Goal: Information Seeking & Learning: Check status

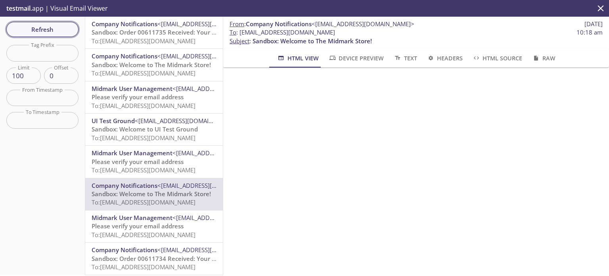
scroll to position [79, 0]
click at [59, 33] on span "Refresh" at bounding box center [42, 29] width 59 height 10
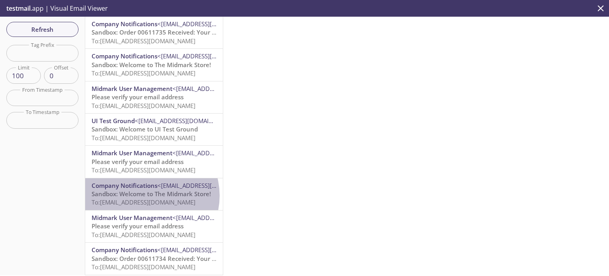
click at [146, 196] on span "Sandbox: Welcome to The Midmark Store!" at bounding box center [151, 194] width 119 height 8
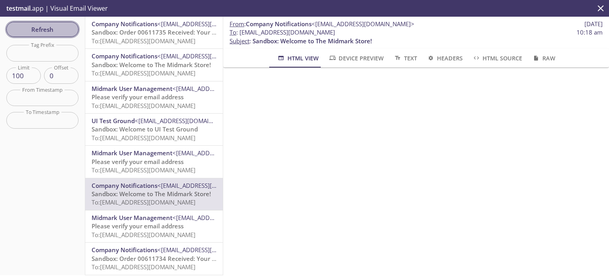
click at [61, 29] on span "Refresh" at bounding box center [42, 29] width 59 height 10
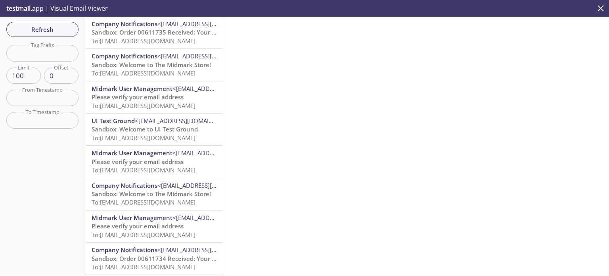
click at [332, 98] on div at bounding box center [416, 146] width 386 height 258
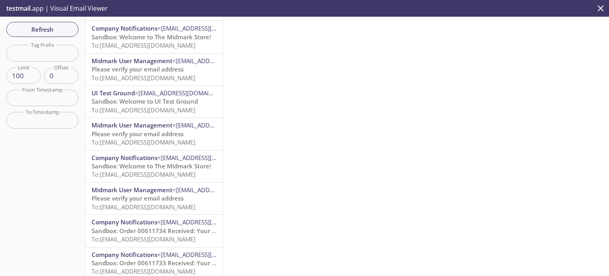
scroll to position [40, 0]
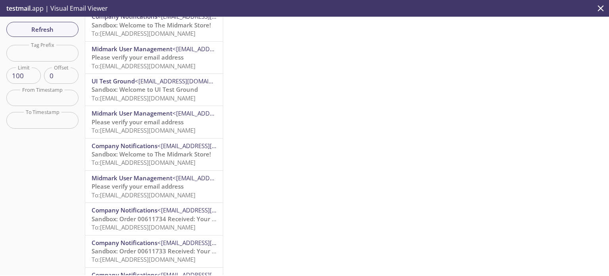
click at [149, 159] on span "To: [EMAIL_ADDRESS][DOMAIN_NAME]" at bounding box center [144, 162] width 104 height 8
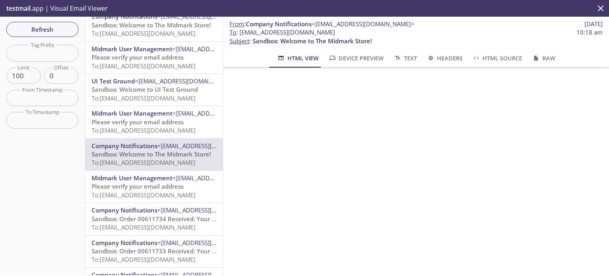
click at [151, 187] on span "Please verify your email address" at bounding box center [138, 186] width 92 height 8
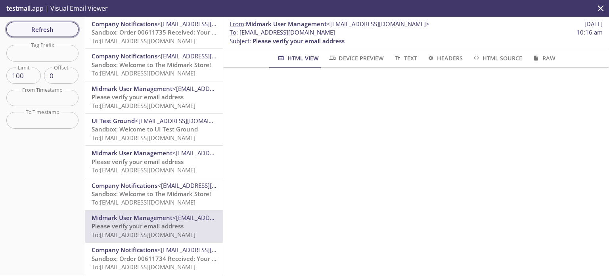
click at [65, 26] on span "Refresh" at bounding box center [42, 29] width 59 height 10
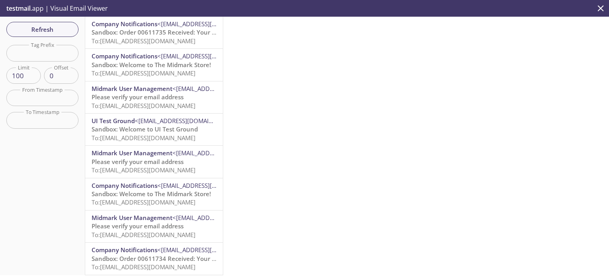
click at [162, 44] on span "To: [EMAIL_ADDRESS][DOMAIN_NAME]" at bounding box center [144, 41] width 104 height 8
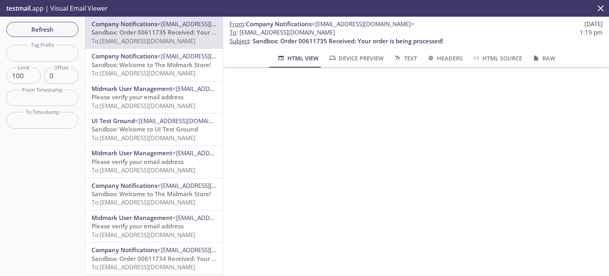
click at [138, 59] on span "Company Notifications" at bounding box center [125, 56] width 66 height 8
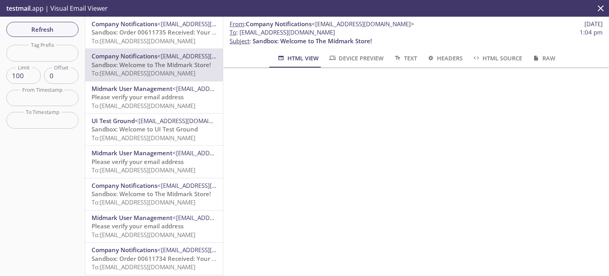
click at [142, 93] on span "Please verify your email address" at bounding box center [138, 97] width 92 height 8
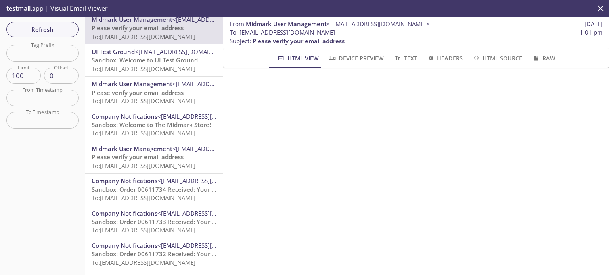
scroll to position [79, 0]
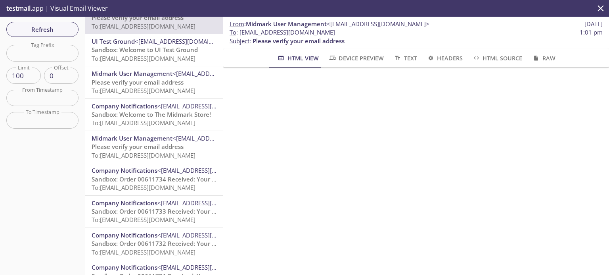
click at [141, 171] on span "Company Notifications" at bounding box center [125, 170] width 66 height 8
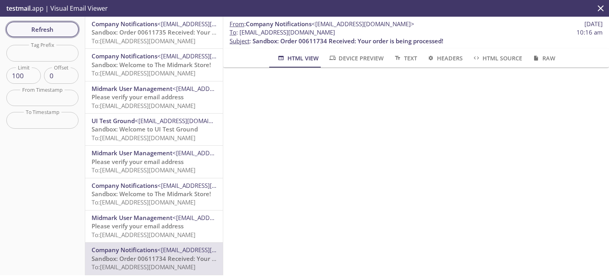
click at [63, 30] on span "Refresh" at bounding box center [42, 29] width 59 height 10
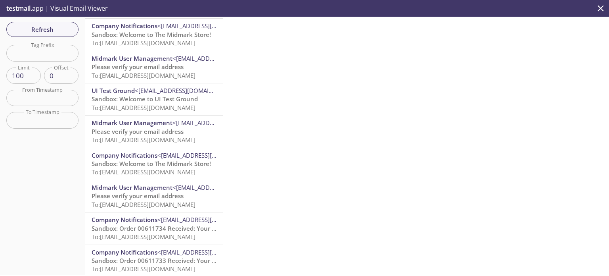
scroll to position [159, 0]
click at [152, 161] on span "Sandbox: Order 00611732 Received: Your order is being processed!" at bounding box center [187, 164] width 191 height 8
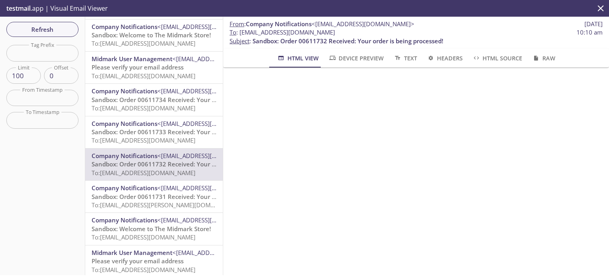
scroll to position [293, 0]
click at [171, 196] on span "Sandbox: Order 00611731 Received: Your order is being processed!" at bounding box center [187, 196] width 191 height 8
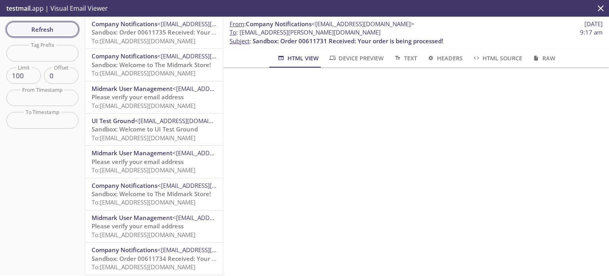
click at [46, 31] on span "Refresh" at bounding box center [42, 29] width 59 height 10
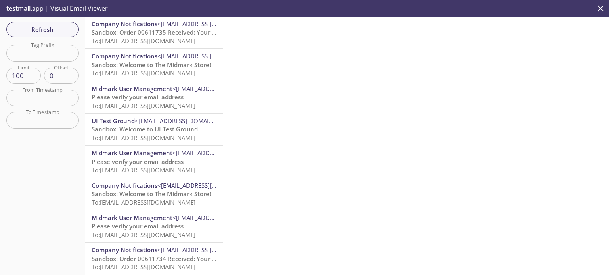
click at [165, 192] on span "Sandbox: Welcome to The Midmark Store!" at bounding box center [151, 194] width 119 height 8
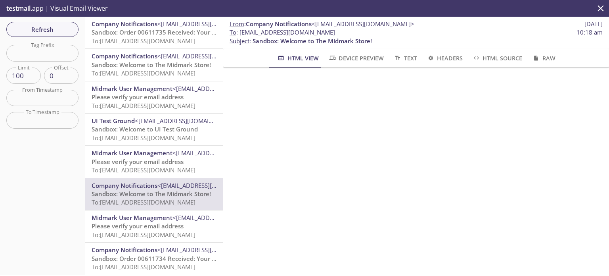
scroll to position [40, 0]
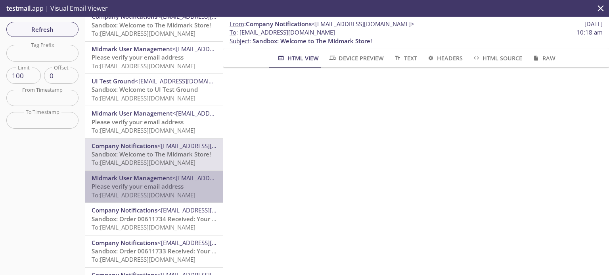
click at [162, 187] on span "Please verify your email address" at bounding box center [138, 186] width 92 height 8
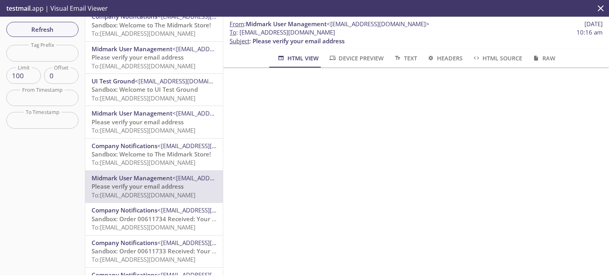
click at [161, 221] on span "Sandbox: Order 00611734 Received: Your order is being processed!" at bounding box center [187, 219] width 191 height 8
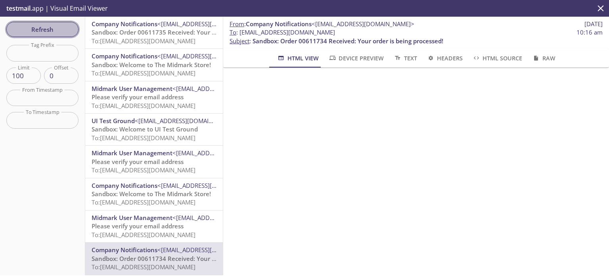
click at [69, 31] on span "Refresh" at bounding box center [42, 29] width 59 height 10
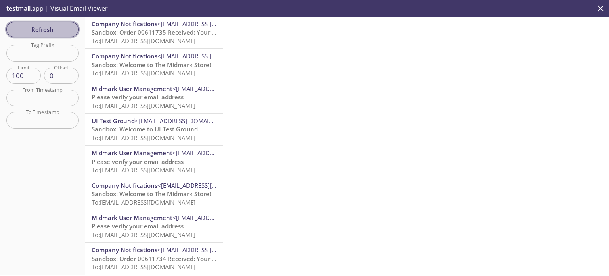
click at [42, 30] on span "Refresh" at bounding box center [42, 29] width 59 height 10
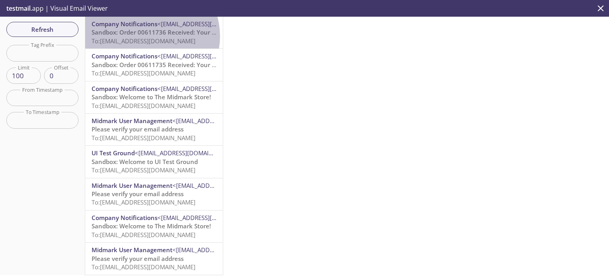
click at [149, 36] on p "Sandbox: Order 00611736 Received: Your order is being processed! To: [EMAIL_ADD…" at bounding box center [154, 36] width 125 height 17
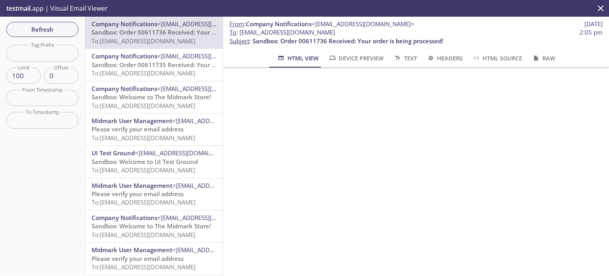
scroll to position [254, 0]
click at [40, 30] on span "Refresh" at bounding box center [42, 29] width 59 height 10
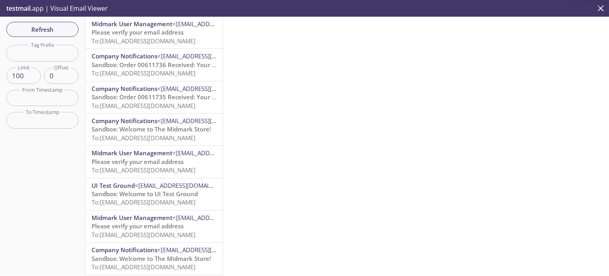
click at [126, 36] on span "Please verify your email address" at bounding box center [138, 32] width 92 height 8
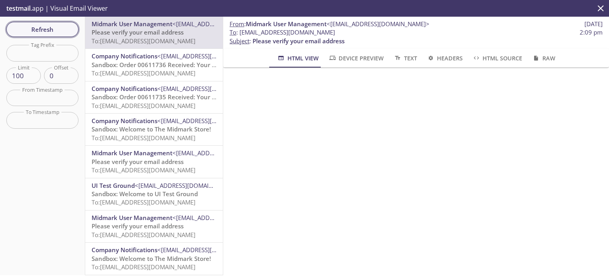
click at [42, 29] on span "Refresh" at bounding box center [42, 29] width 59 height 10
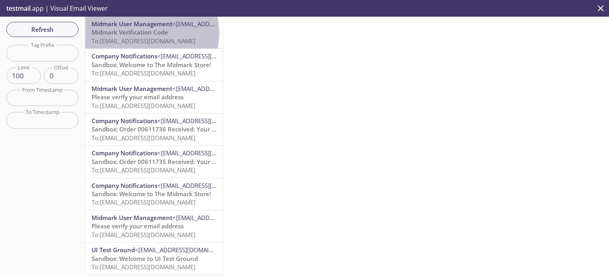
click at [144, 33] on span "Midmark Verification Code" at bounding box center [130, 32] width 77 height 8
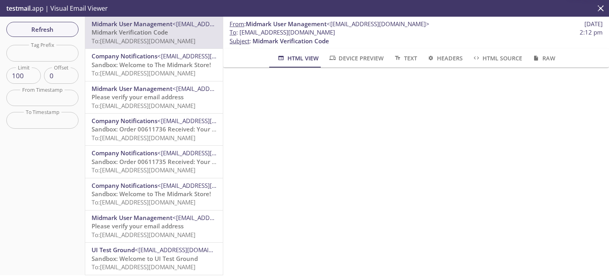
scroll to position [71, 0]
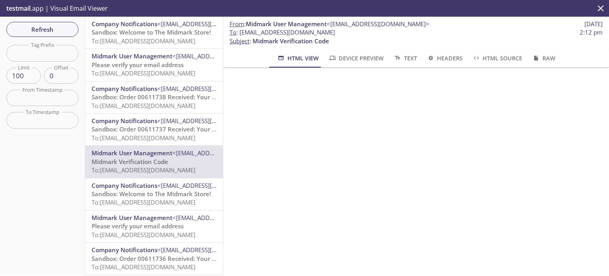
click at [146, 31] on span "Sandbox: Welcome to The Midmark Store!" at bounding box center [151, 32] width 119 height 8
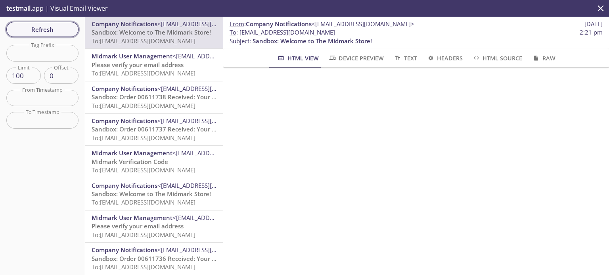
click at [41, 29] on span "Refresh" at bounding box center [42, 29] width 59 height 10
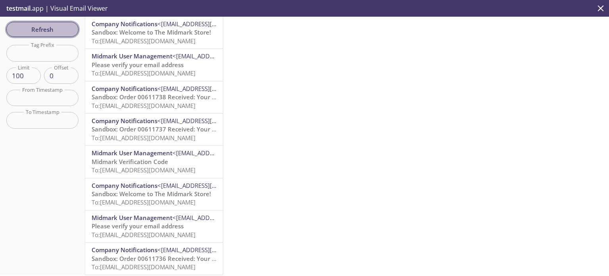
click at [53, 34] on span "Refresh" at bounding box center [42, 29] width 59 height 10
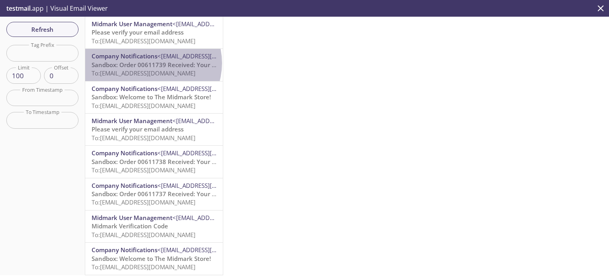
click at [152, 63] on span "Sandbox: Order 00611739 Received: Your order is being processed!" at bounding box center [187, 65] width 191 height 8
